Goal: Contribute content

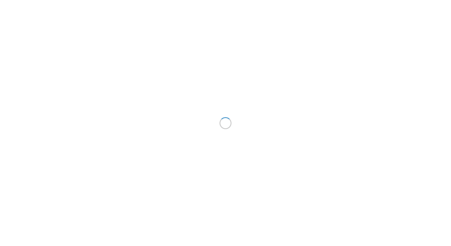
click at [230, 140] on div at bounding box center [225, 123] width 451 height 246
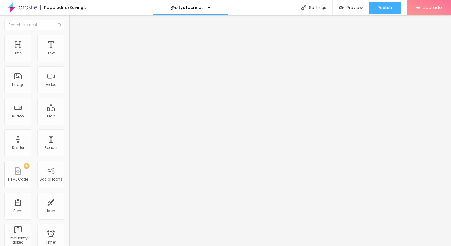
click at [69, 52] on span "Add image" at bounding box center [81, 49] width 25 height 5
